Goal: Navigation & Orientation: Find specific page/section

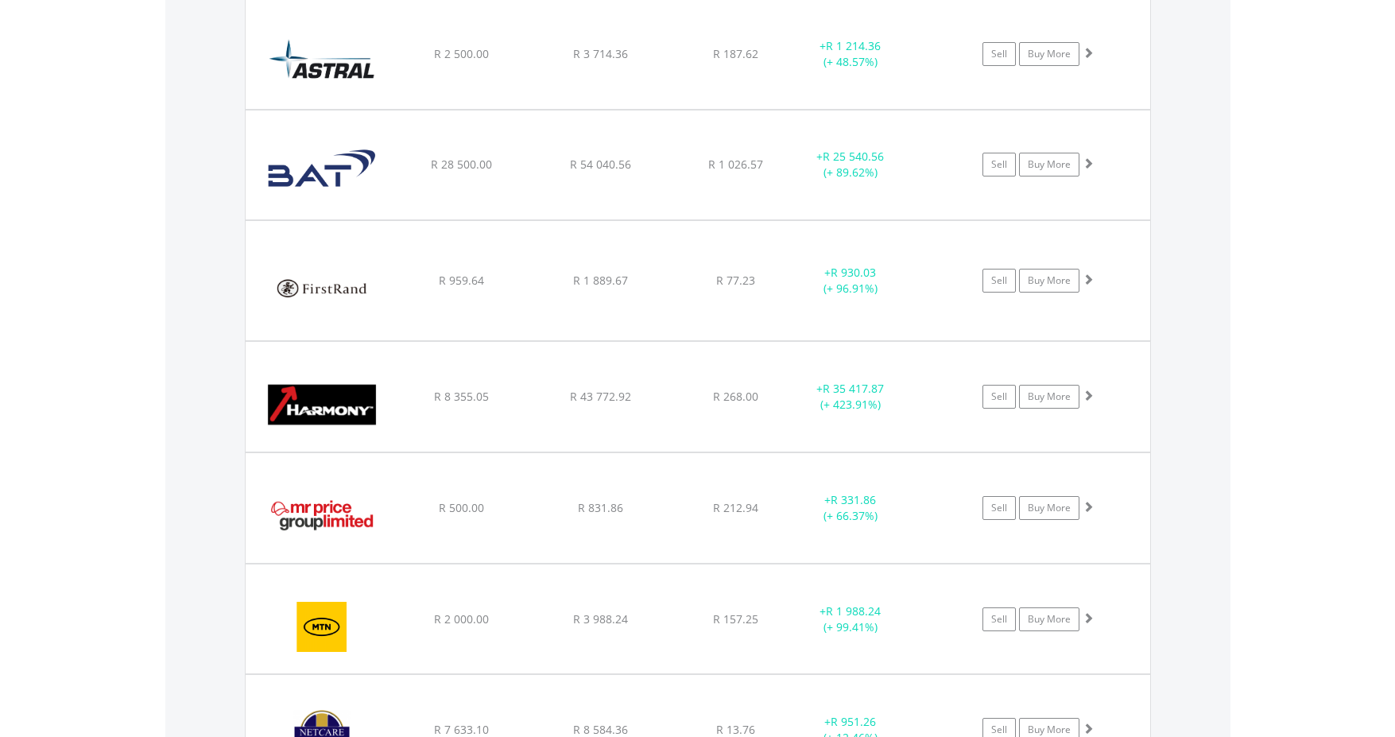
scroll to position [153, 302]
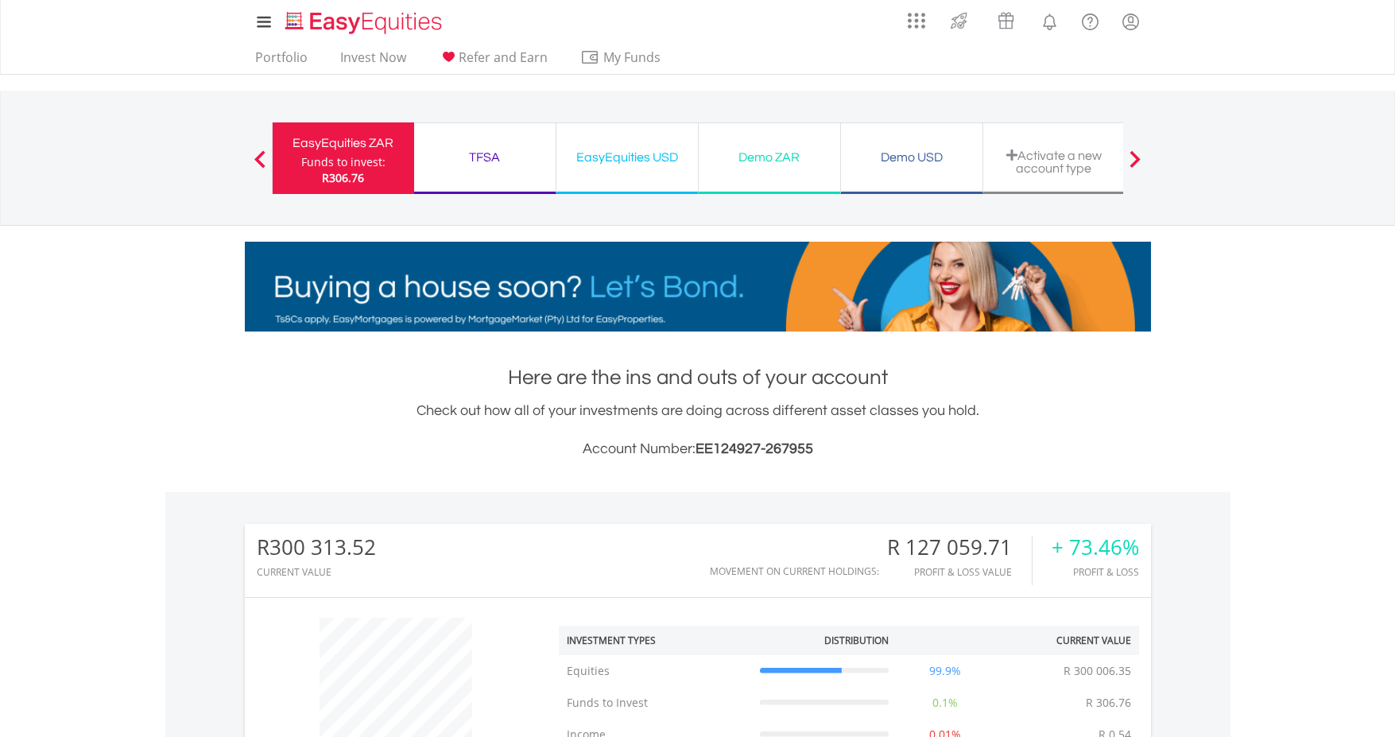
scroll to position [153, 302]
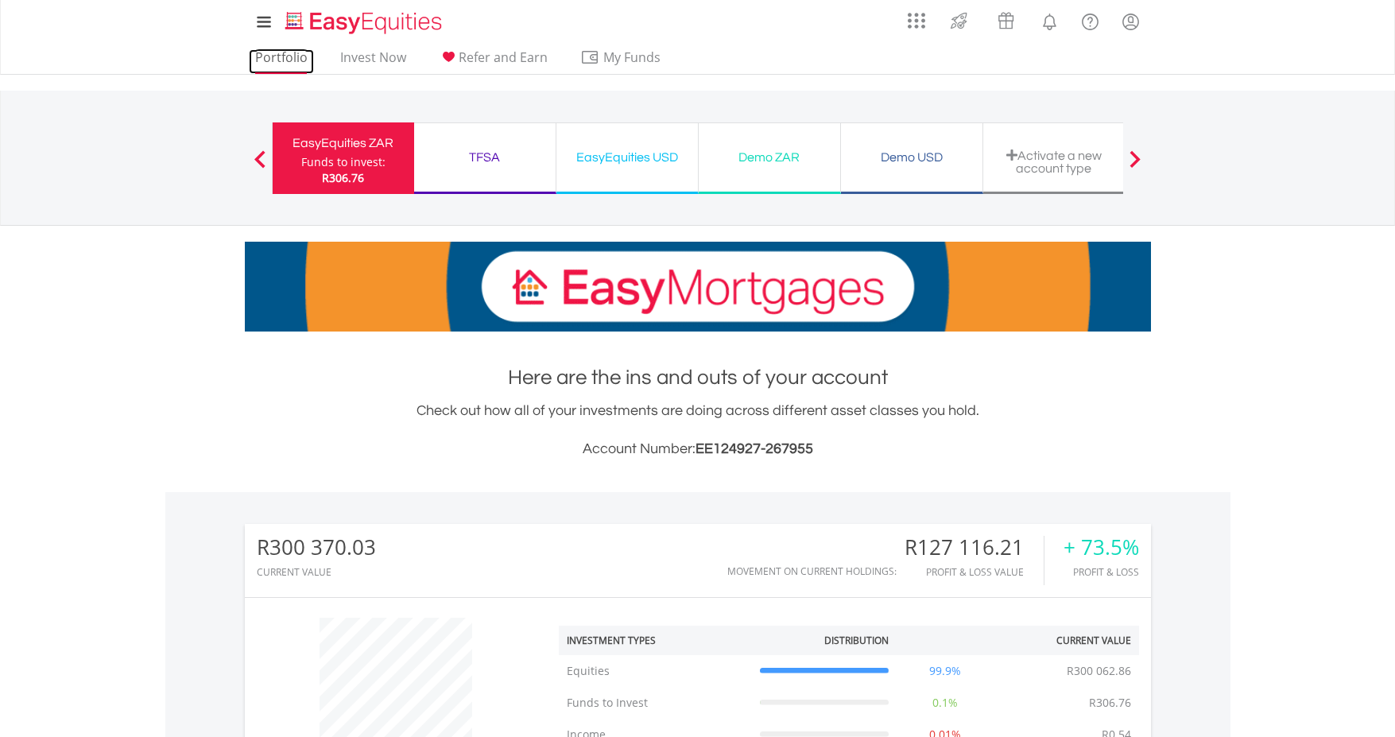
click at [268, 61] on link "Portfolio" at bounding box center [281, 61] width 65 height 25
